Goal: Task Accomplishment & Management: Complete application form

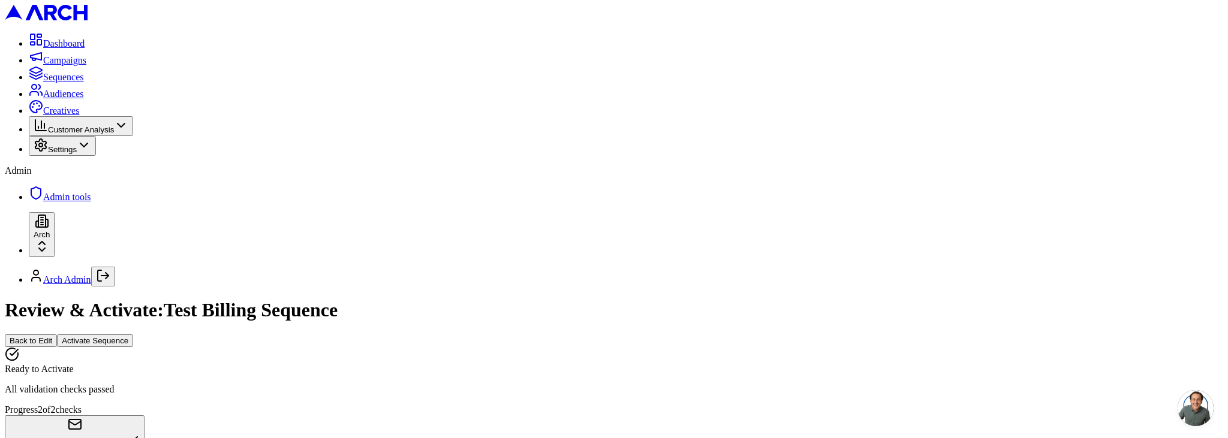
click at [61, 82] on span "Sequences" at bounding box center [63, 77] width 41 height 10
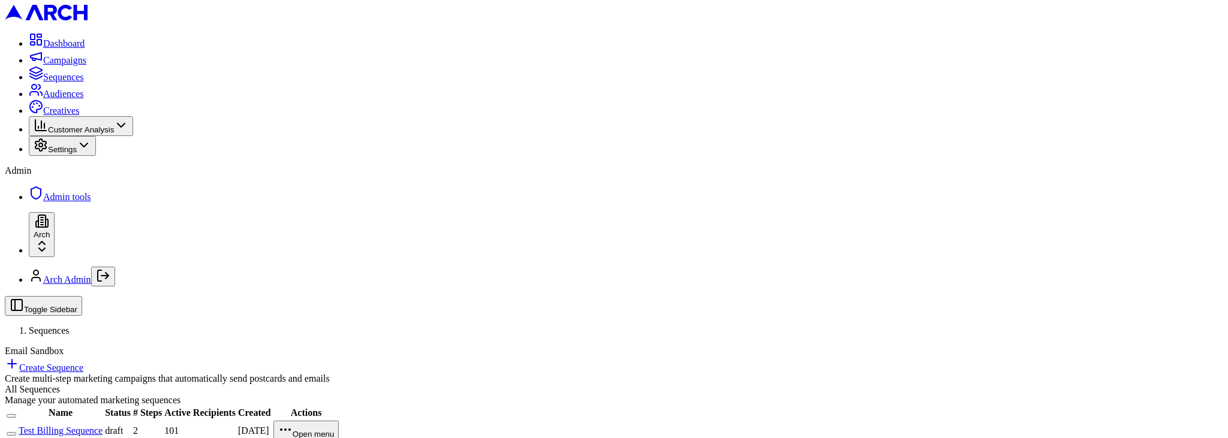
click at [83, 363] on link "Create Sequence" at bounding box center [44, 368] width 79 height 10
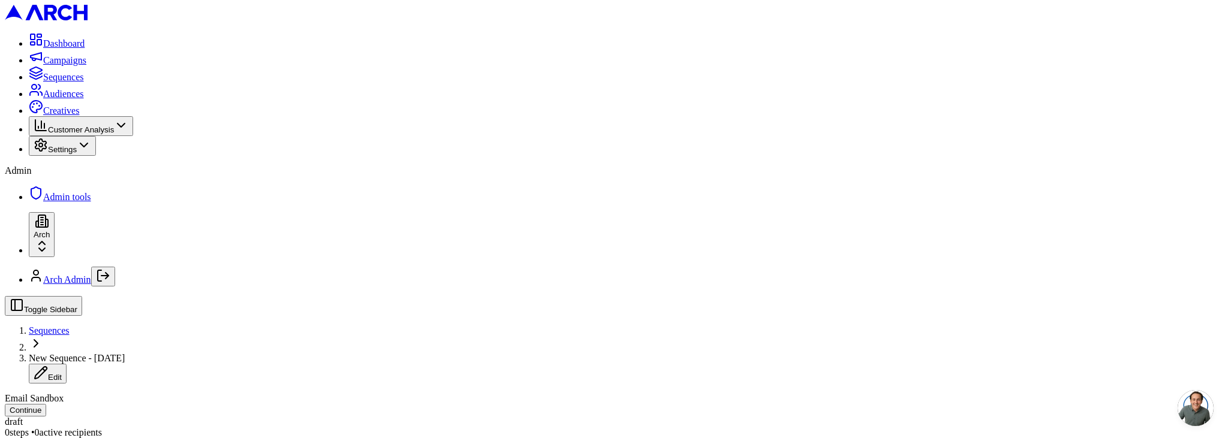
click at [248, 303] on html "Dashboard Campaigns Sequences Audiences Creatives Customer Analysis Settings Ad…" at bounding box center [614, 367] width 1228 height 734
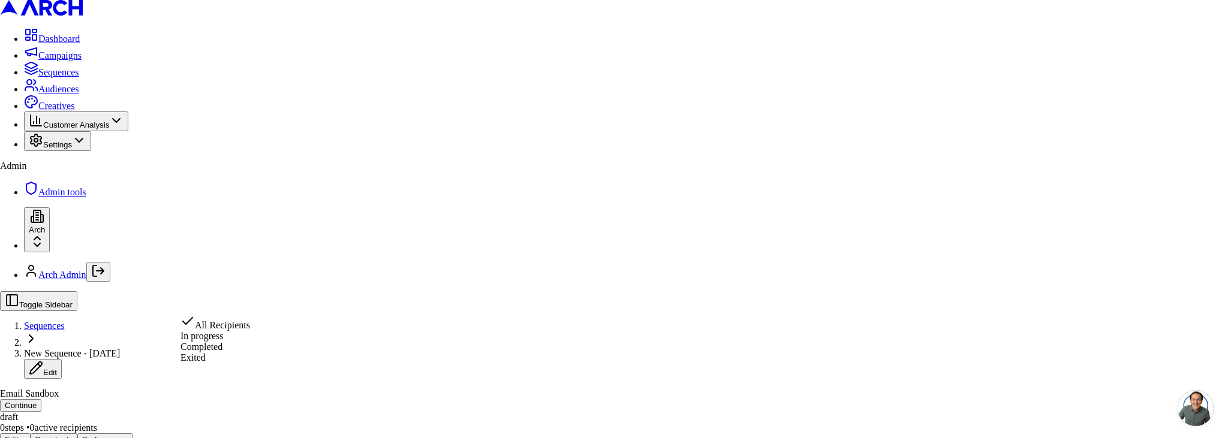
click at [455, 239] on html "Dashboard Campaigns Sequences Audiences Creatives Customer Analysis Settings Ad…" at bounding box center [614, 364] width 1228 height 729
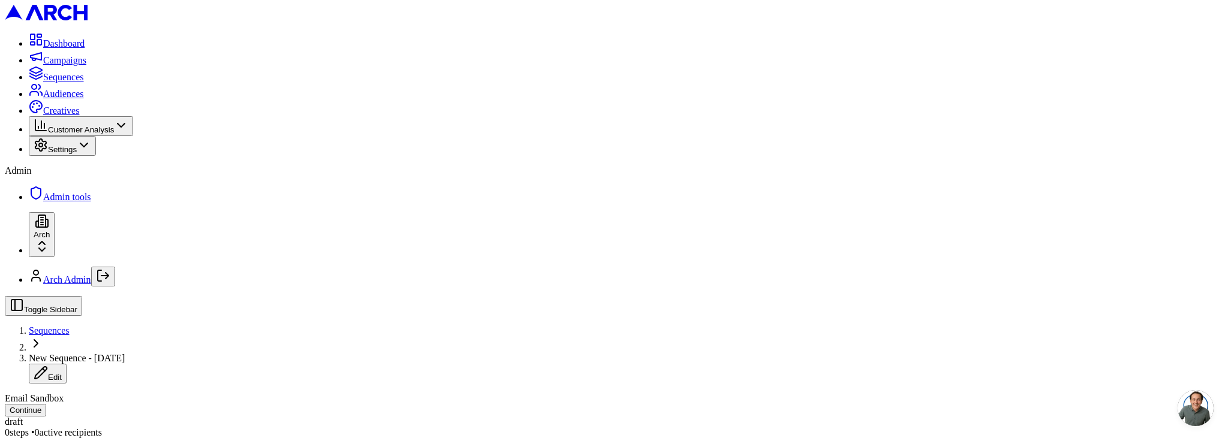
click at [35, 438] on button "Editor" at bounding box center [20, 444] width 31 height 13
click at [137, 438] on button "Performance" at bounding box center [109, 444] width 55 height 13
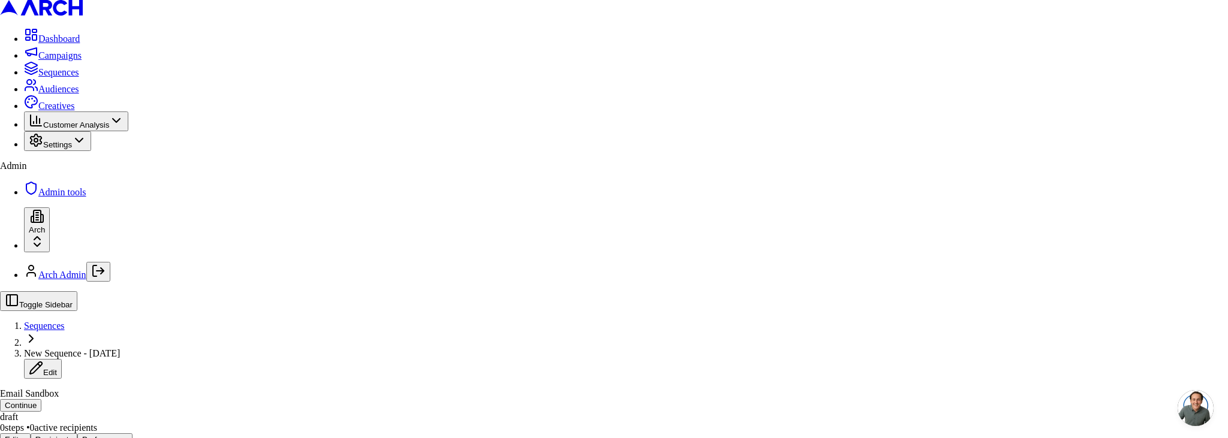
type button "on"
